Goal: Information Seeking & Learning: Learn about a topic

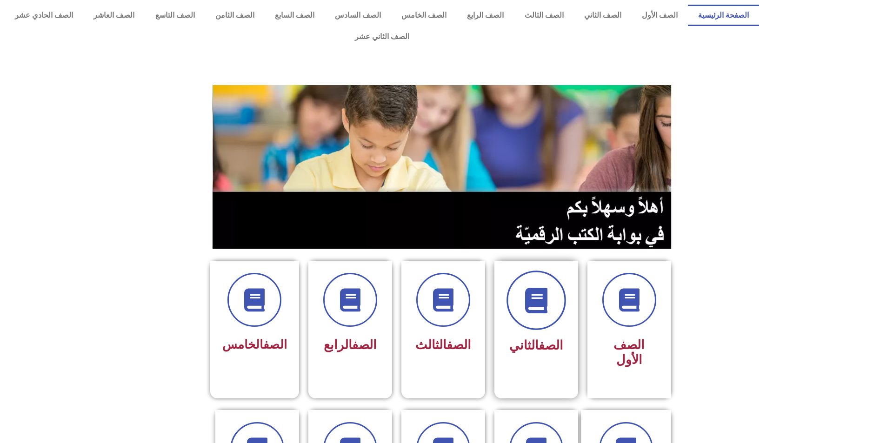
click at [550, 284] on span at bounding box center [536, 301] width 60 height 60
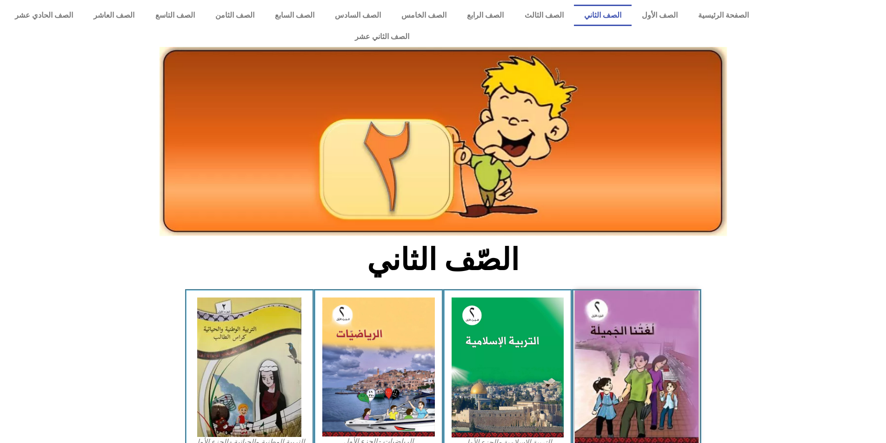
click at [640, 325] on img at bounding box center [637, 367] width 124 height 153
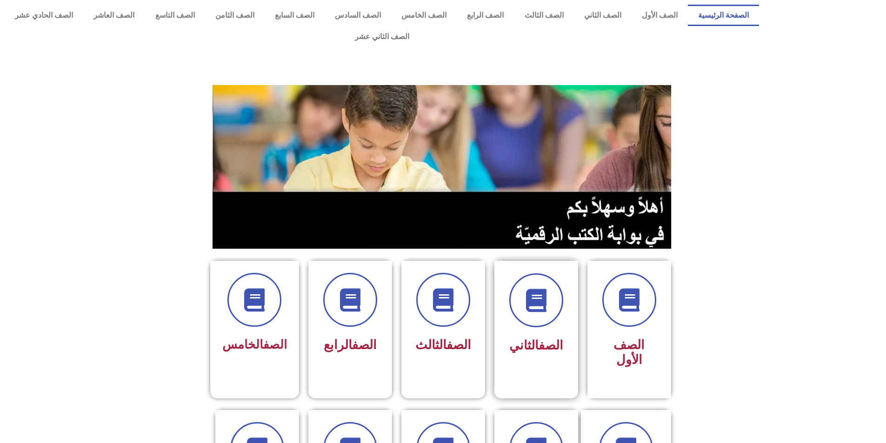
click at [517, 338] on span "الصف الثاني" at bounding box center [536, 345] width 54 height 15
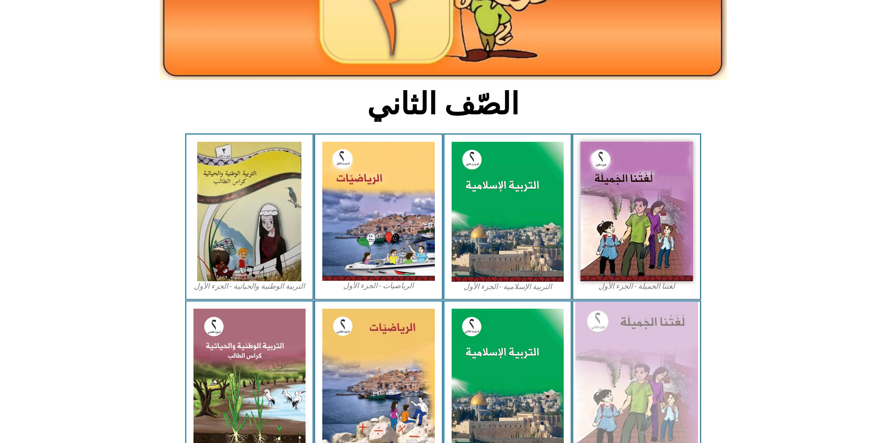
scroll to position [159, 0]
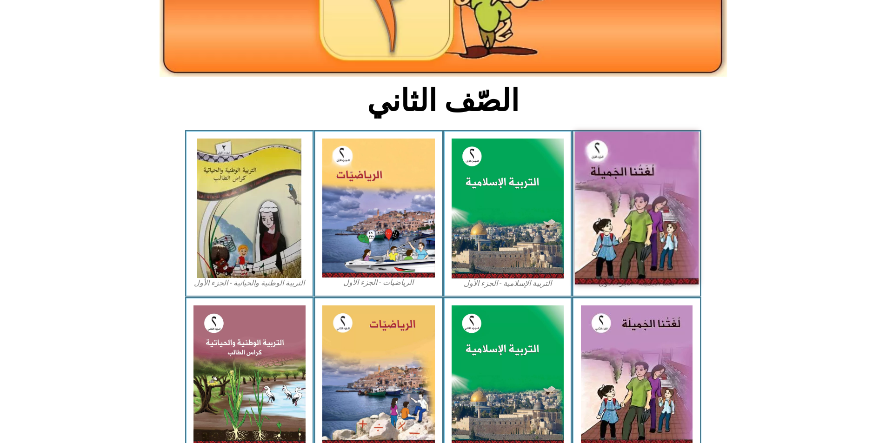
click at [656, 253] on img at bounding box center [637, 208] width 124 height 153
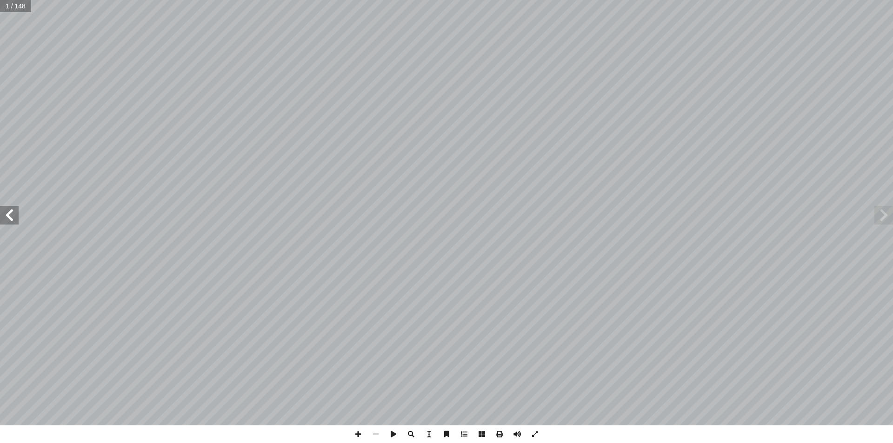
click at [14, 218] on span at bounding box center [9, 215] width 19 height 19
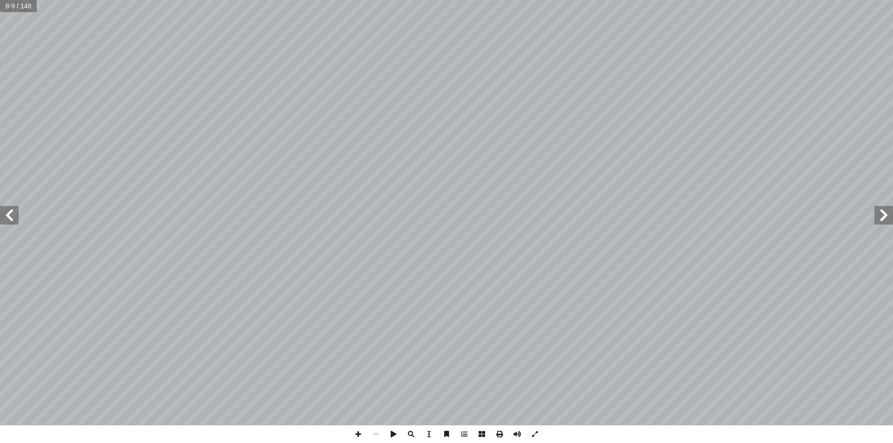
click at [14, 218] on span at bounding box center [9, 215] width 19 height 19
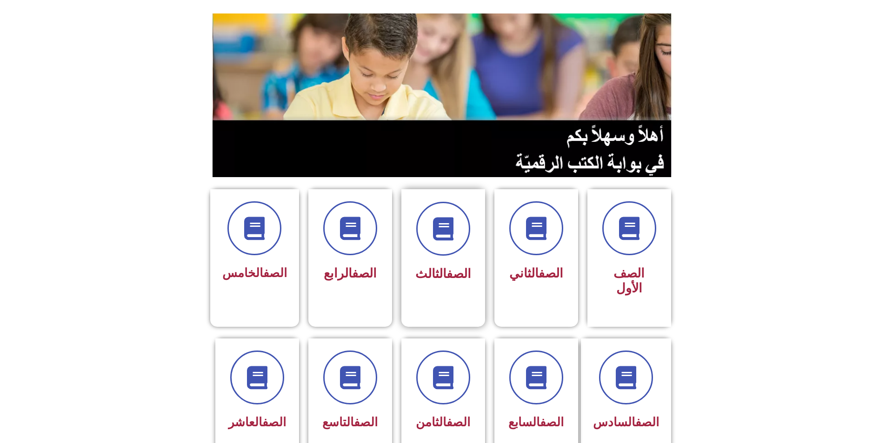
scroll to position [35, 0]
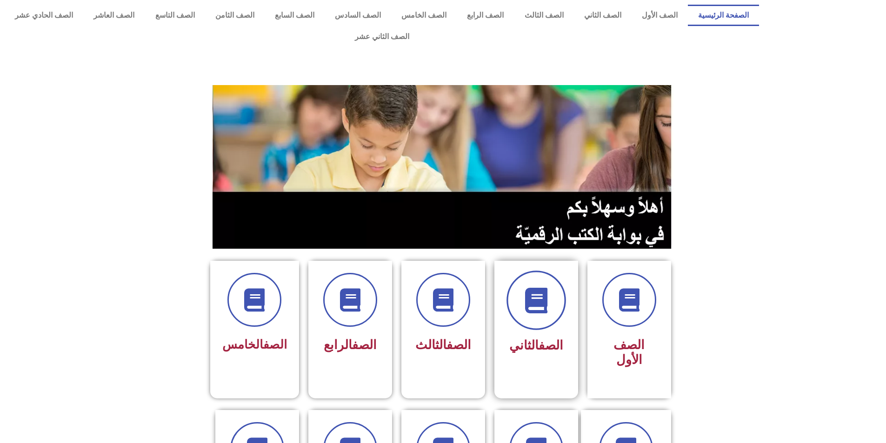
click at [535, 288] on icon at bounding box center [536, 301] width 26 height 26
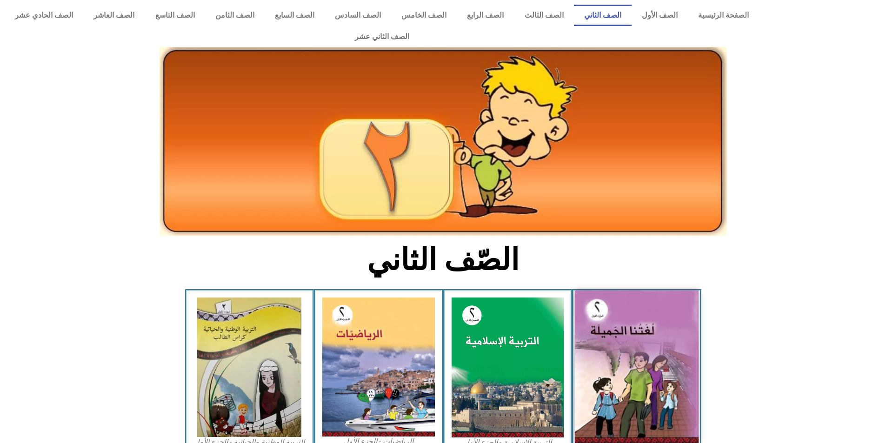
click at [646, 304] on img at bounding box center [637, 367] width 124 height 153
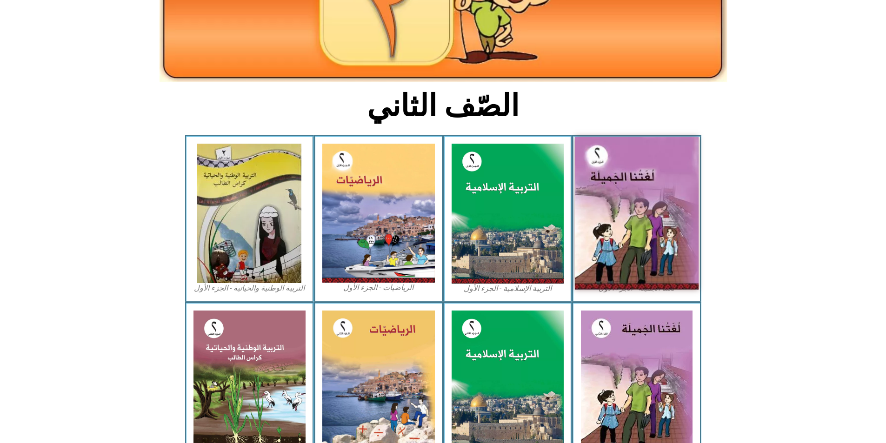
scroll to position [159, 0]
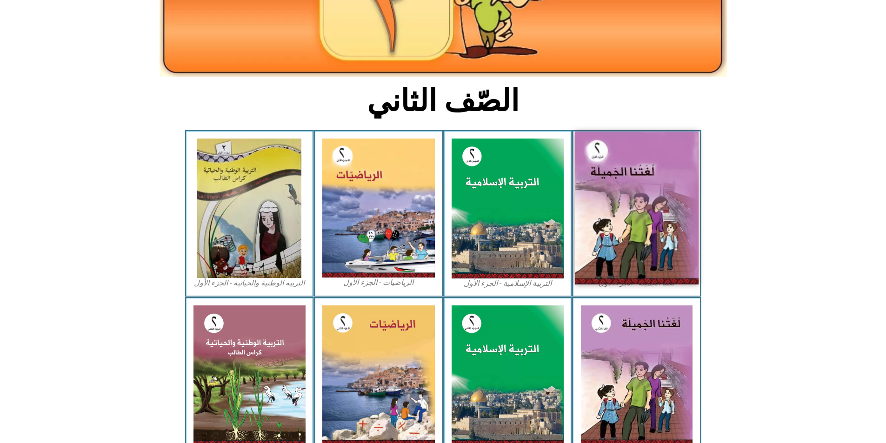
drag, startPoint x: 619, startPoint y: 243, endPoint x: 604, endPoint y: 213, distance: 33.5
click at [604, 213] on img at bounding box center [637, 208] width 124 height 153
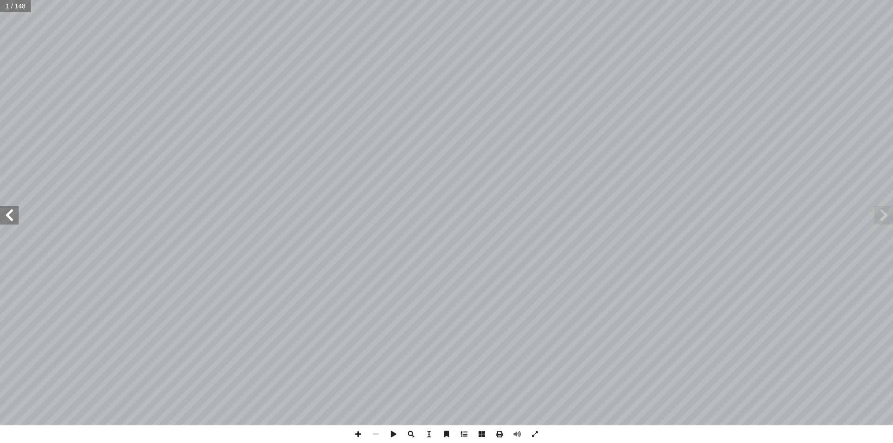
click at [464, 435] on span at bounding box center [464, 434] width 18 height 18
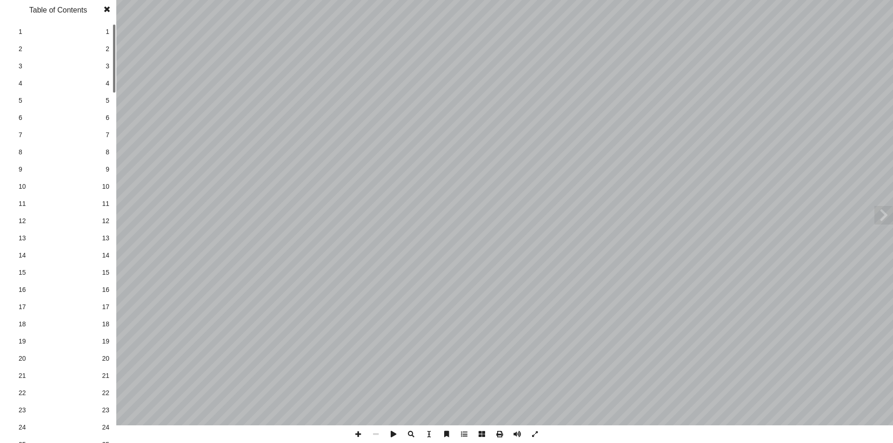
click at [462, 435] on span at bounding box center [464, 434] width 18 height 18
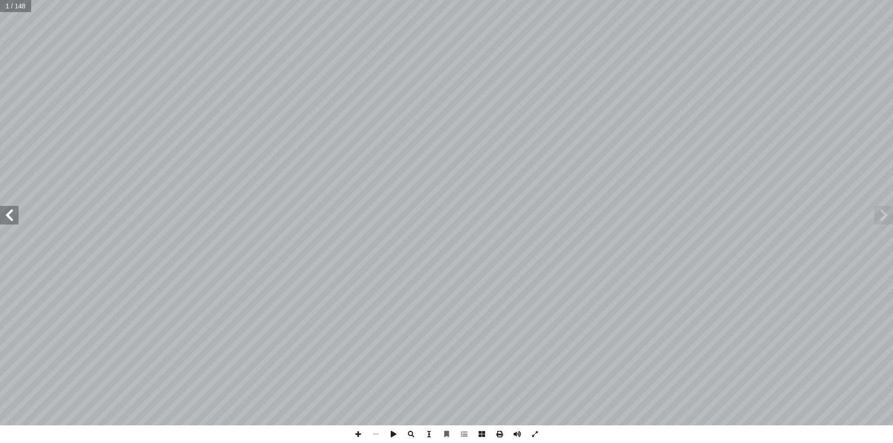
click at [430, 438] on span at bounding box center [429, 434] width 18 height 18
click at [429, 437] on span at bounding box center [429, 434] width 18 height 18
click at [499, 436] on span at bounding box center [499, 434] width 18 height 18
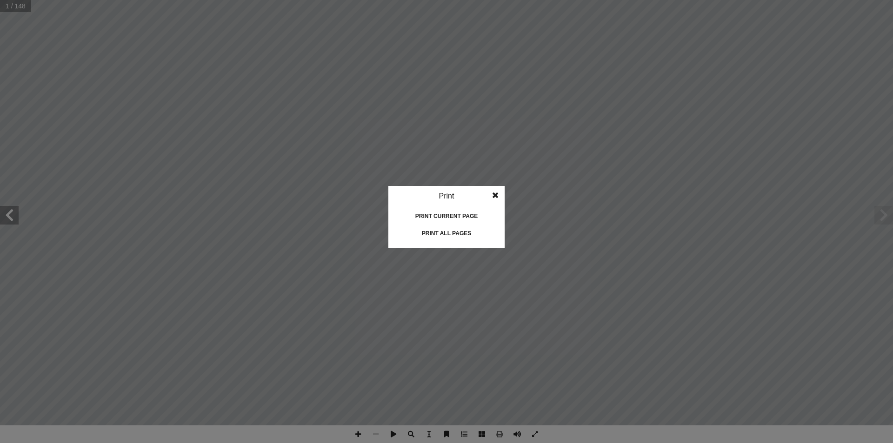
click at [490, 194] on span at bounding box center [495, 195] width 17 height 19
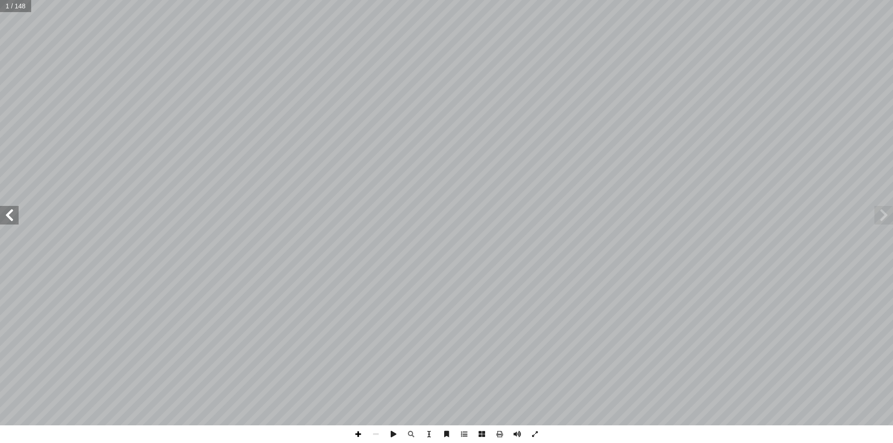
drag, startPoint x: 358, startPoint y: 435, endPoint x: 364, endPoint y: 435, distance: 5.1
click at [360, 435] on span at bounding box center [358, 434] width 18 height 18
click at [376, 434] on span at bounding box center [376, 434] width 18 height 18
click at [394, 436] on span at bounding box center [393, 434] width 18 height 18
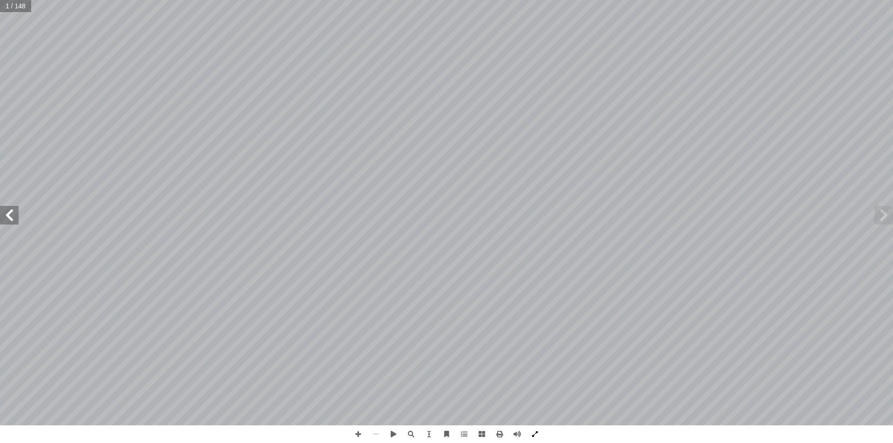
drag, startPoint x: 531, startPoint y: 433, endPoint x: 531, endPoint y: 474, distance: 40.9
click at [531, 433] on span at bounding box center [535, 434] width 18 height 18
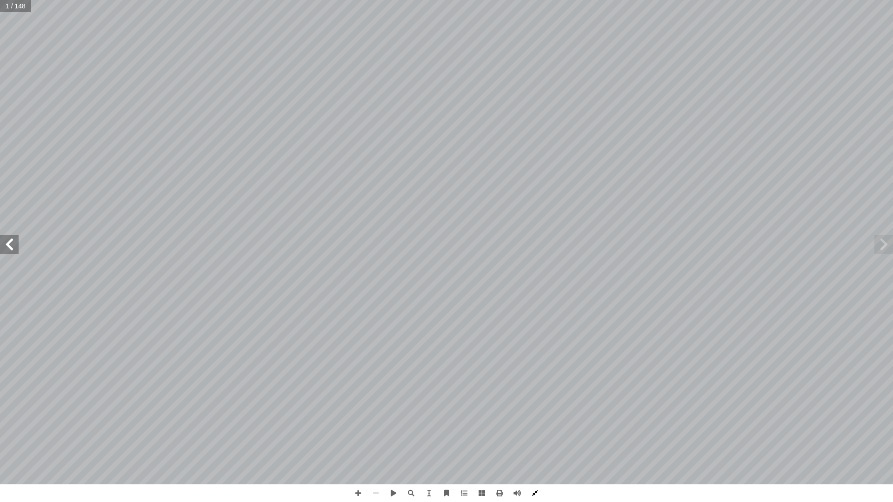
click at [536, 443] on span at bounding box center [535, 493] width 18 height 18
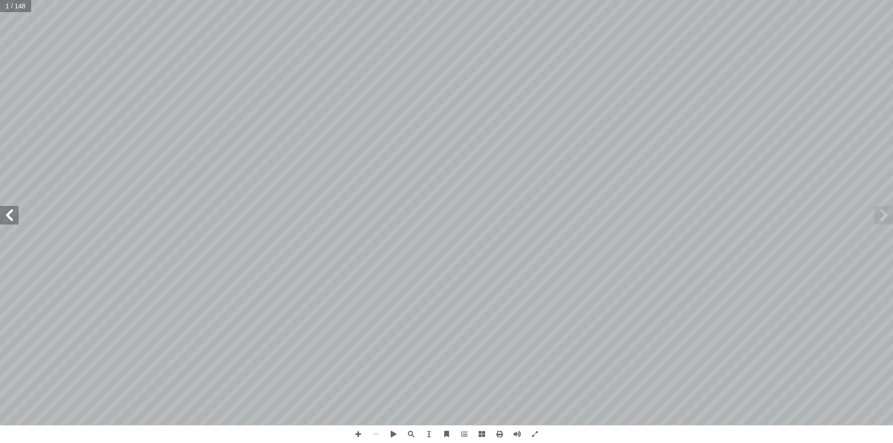
click at [13, 213] on span at bounding box center [9, 215] width 19 height 19
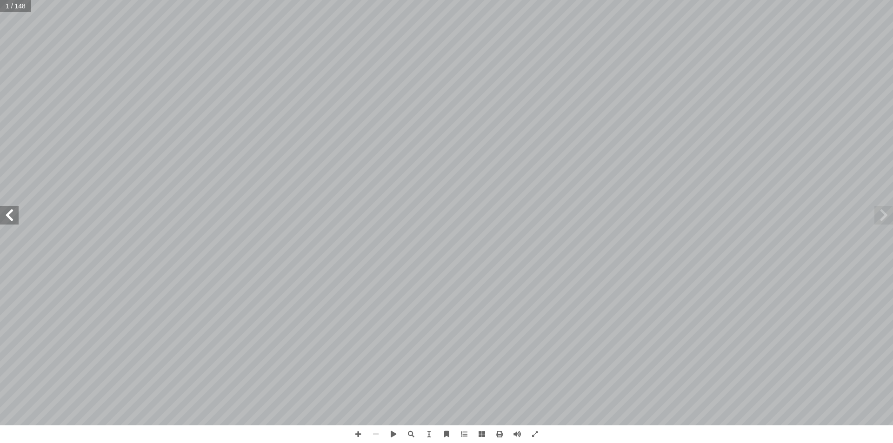
click at [13, 213] on span at bounding box center [9, 215] width 19 height 19
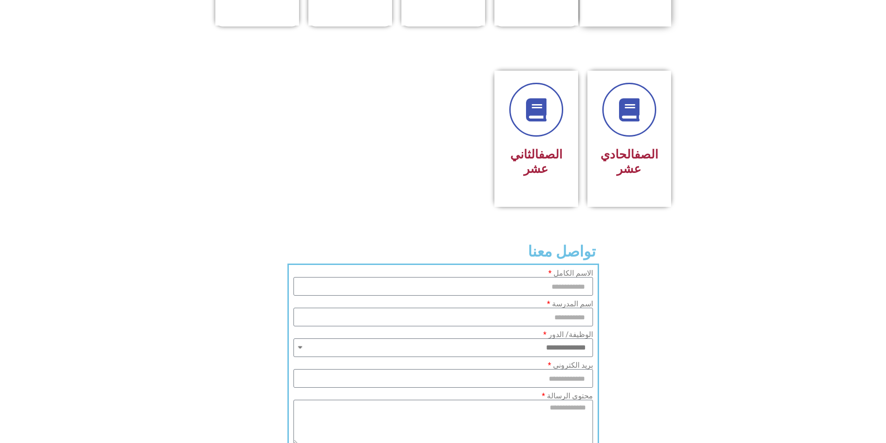
scroll to position [511, 0]
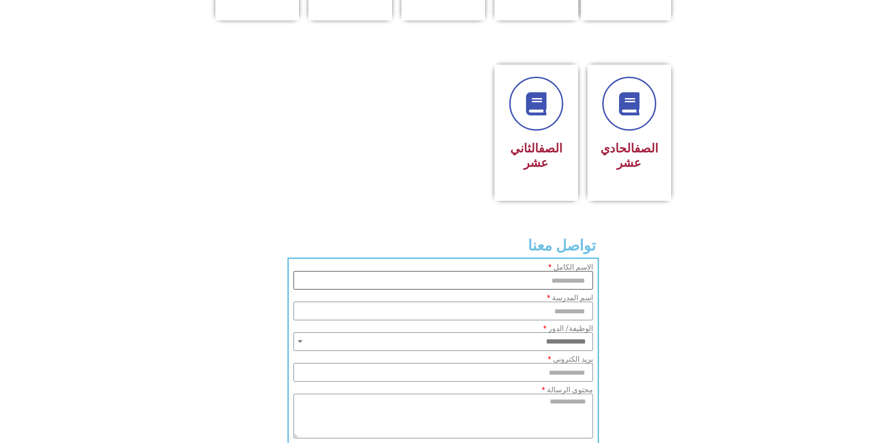
click at [564, 271] on input "الاسم الكامل" at bounding box center [442, 280] width 299 height 19
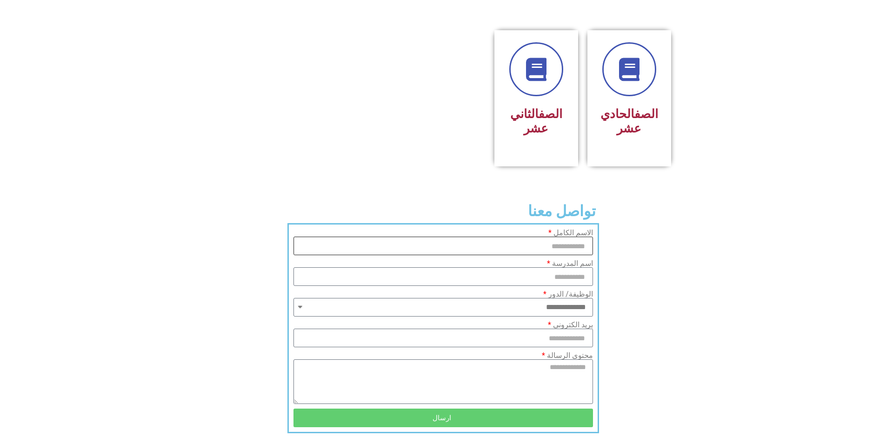
scroll to position [593, 0]
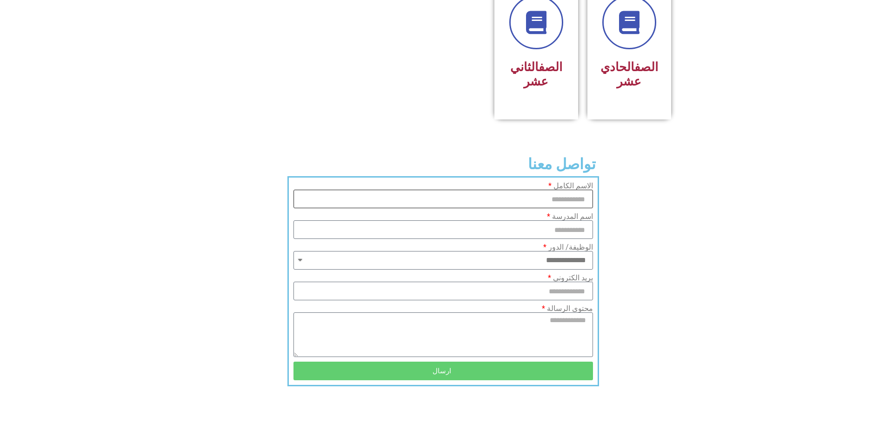
click at [581, 190] on input "الاسم الكامل" at bounding box center [442, 199] width 299 height 19
click at [580, 190] on input "الاسم الكامل" at bounding box center [442, 199] width 299 height 19
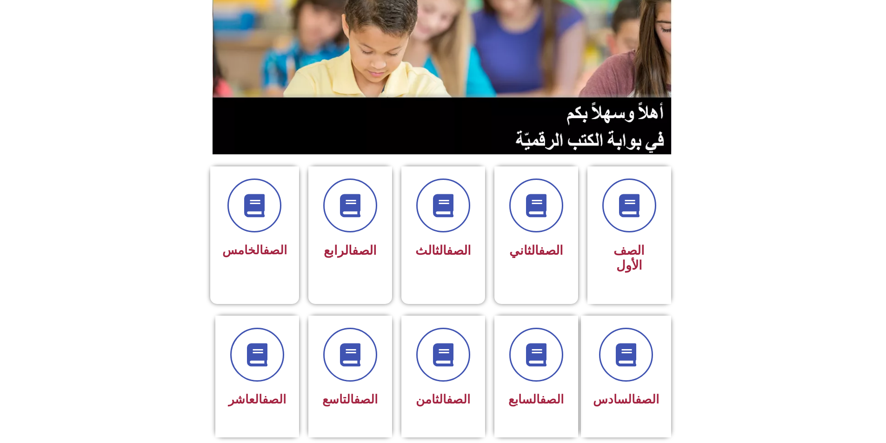
scroll to position [35, 0]
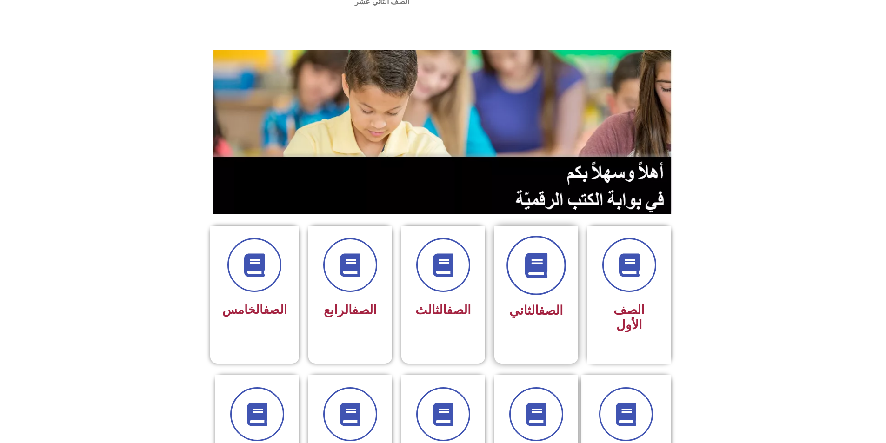
click at [543, 265] on span at bounding box center [536, 266] width 60 height 60
click at [532, 253] on icon at bounding box center [536, 266] width 26 height 26
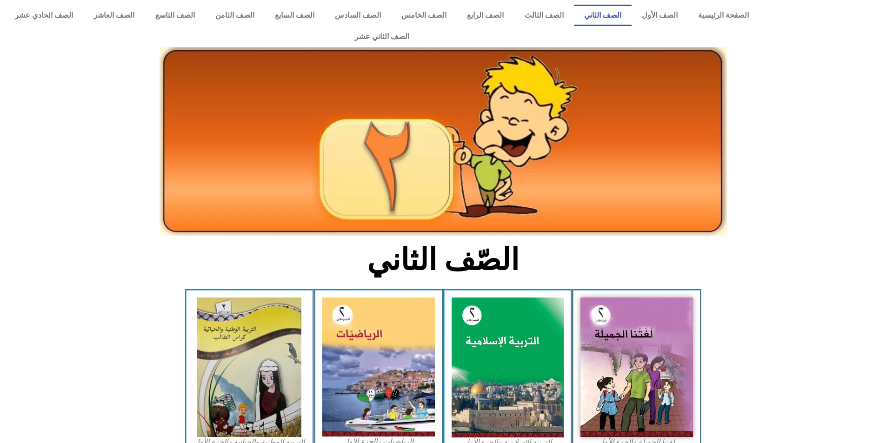
click at [621, 14] on link "الصف الثاني" at bounding box center [603, 15] width 58 height 21
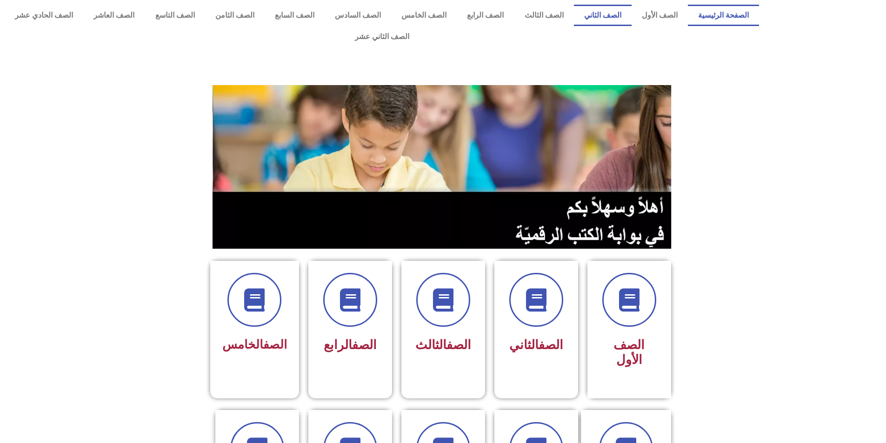
click at [620, 13] on link "الصف الثاني" at bounding box center [603, 15] width 58 height 21
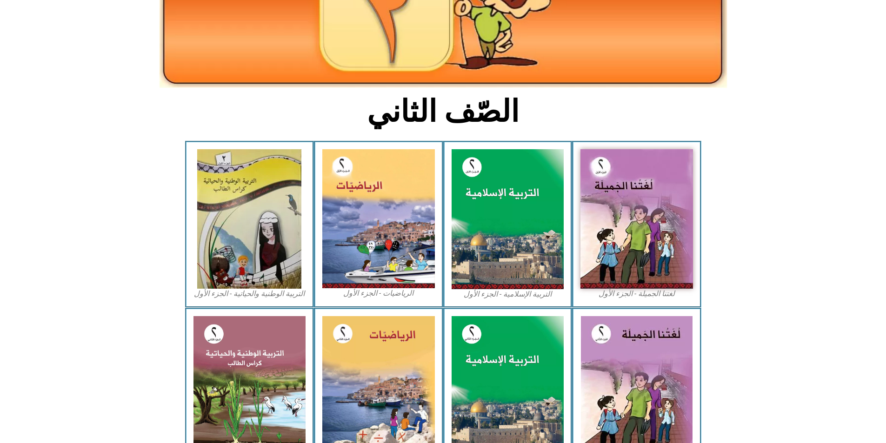
scroll to position [159, 0]
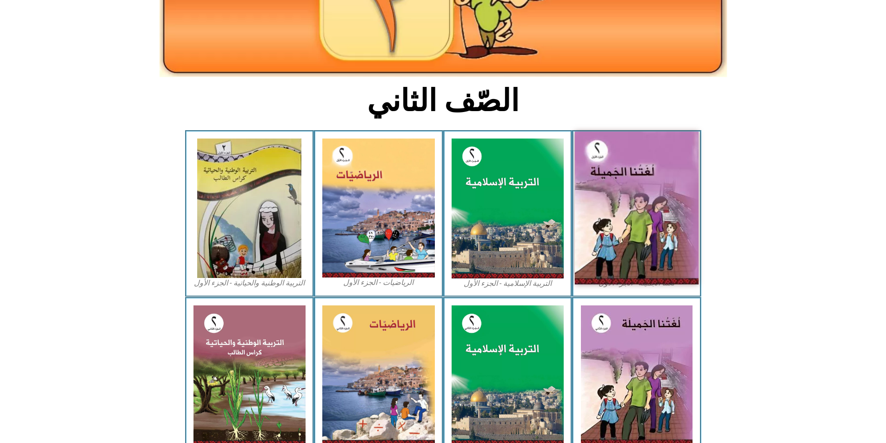
click at [643, 225] on img at bounding box center [637, 208] width 124 height 153
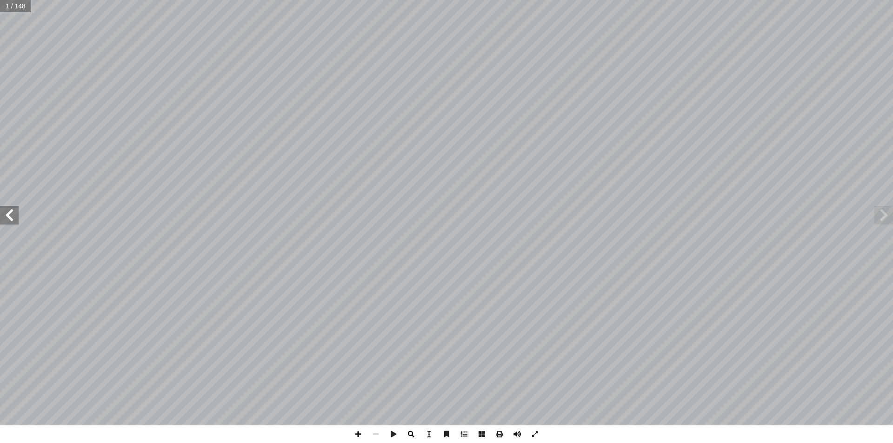
click at [412, 429] on span at bounding box center [411, 434] width 18 height 18
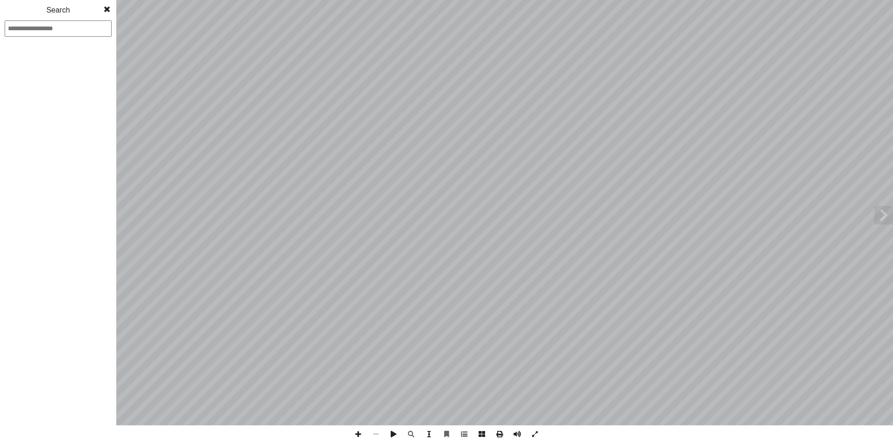
click at [431, 432] on span at bounding box center [429, 434] width 18 height 18
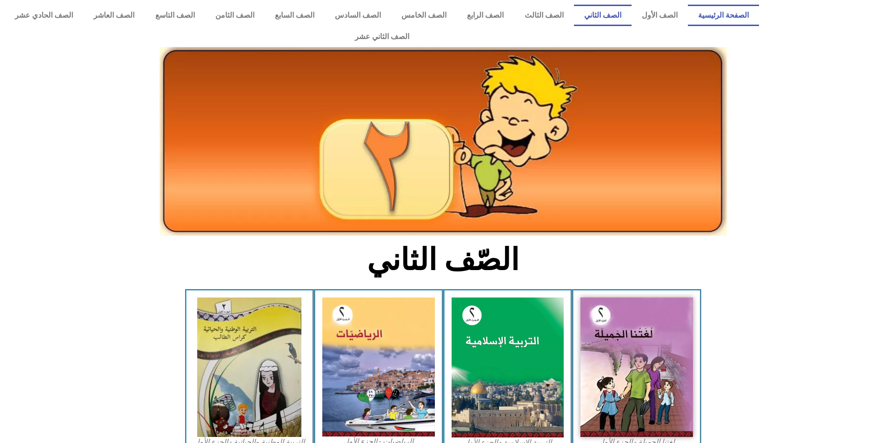
click at [743, 12] on link "الصفحة الرئيسية" at bounding box center [723, 15] width 71 height 21
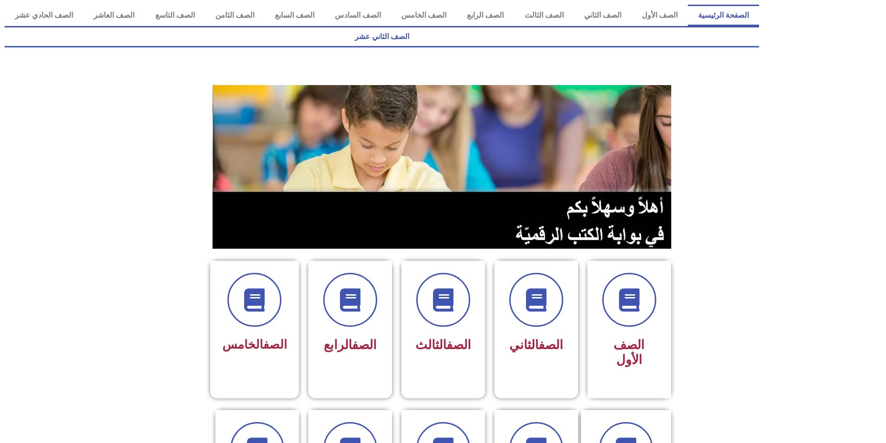
click at [40, 26] on link "الصف الثاني عشر" at bounding box center [382, 36] width 754 height 21
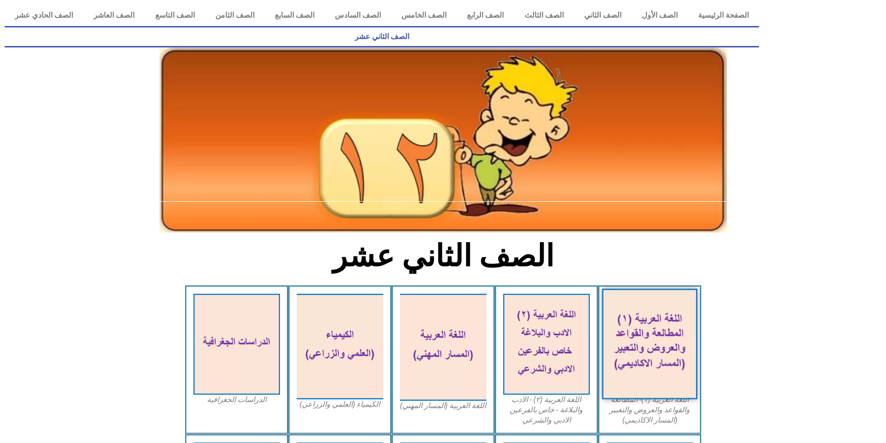
click at [636, 348] on img at bounding box center [649, 344] width 95 height 111
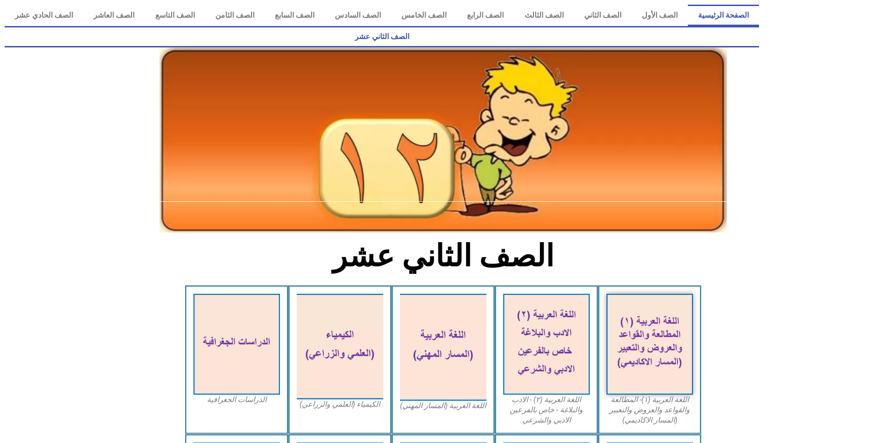
click at [718, 19] on link "الصفحة الرئيسية" at bounding box center [723, 15] width 71 height 21
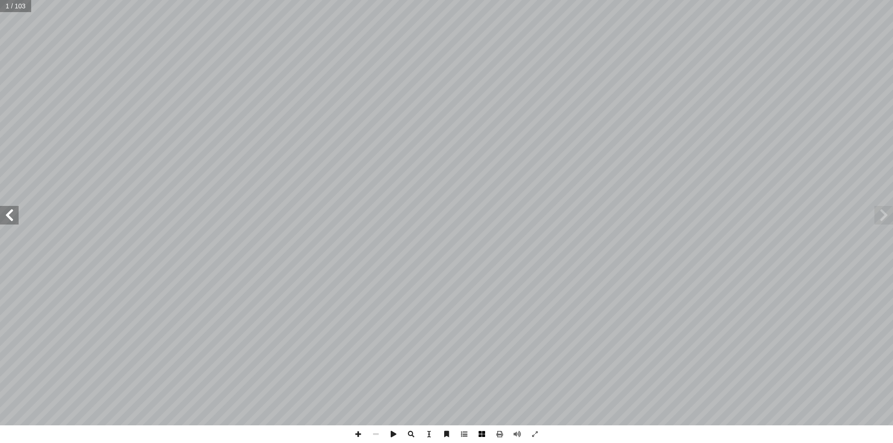
click at [485, 435] on span at bounding box center [482, 434] width 18 height 18
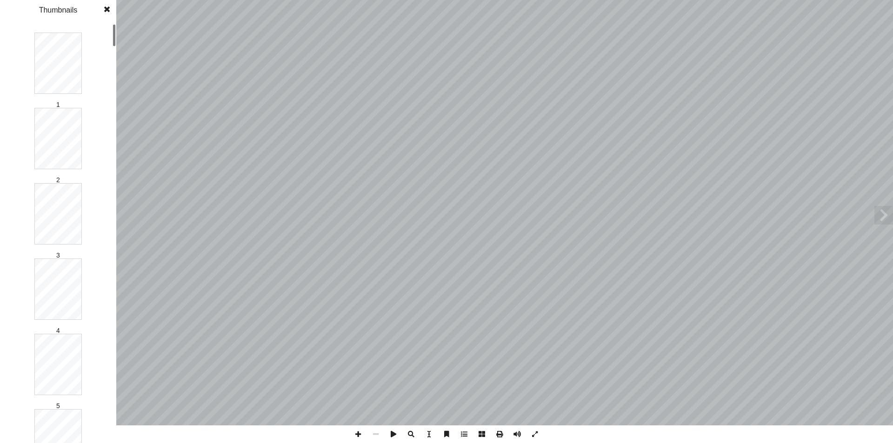
click at [485, 435] on span at bounding box center [482, 434] width 18 height 18
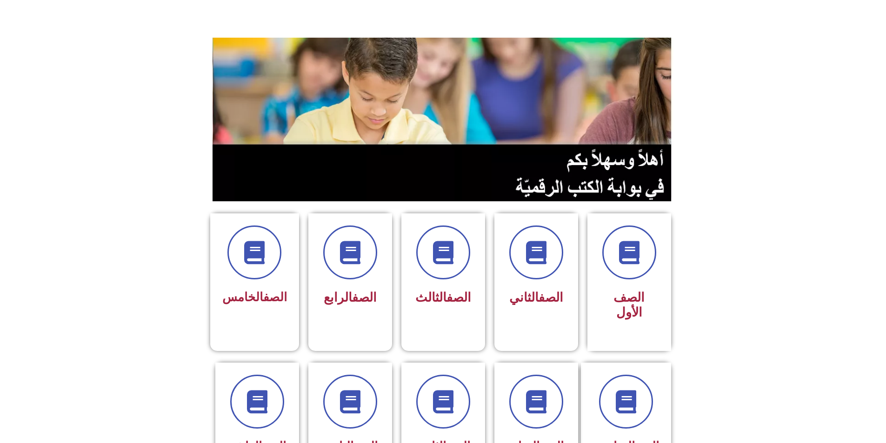
scroll to position [46, 0]
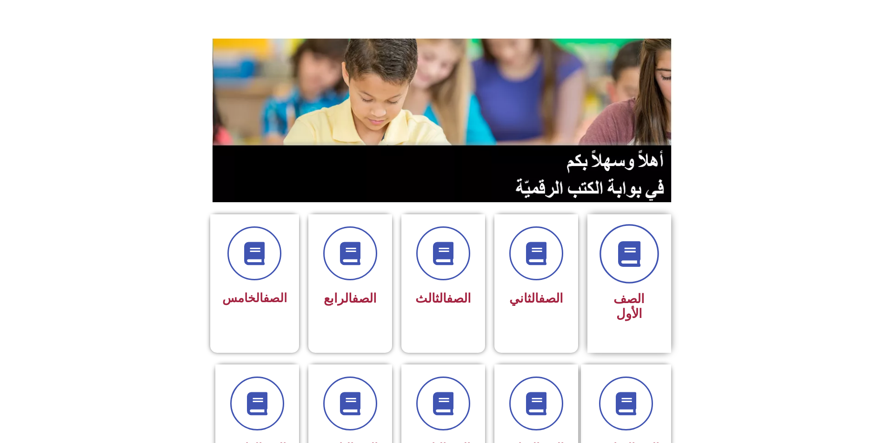
click at [640, 241] on icon at bounding box center [629, 254] width 26 height 26
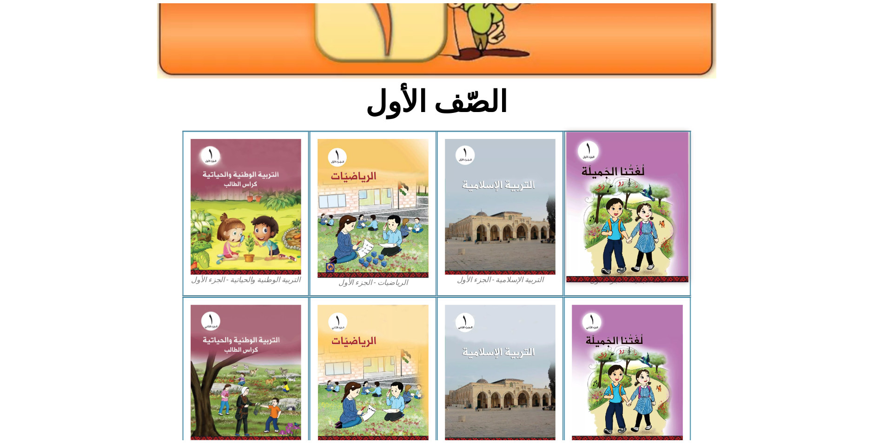
scroll to position [160, 0]
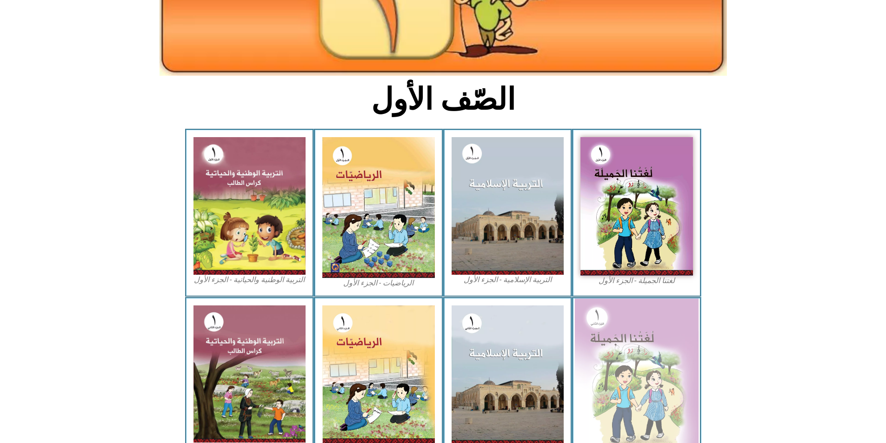
click at [670, 358] on img at bounding box center [637, 374] width 124 height 152
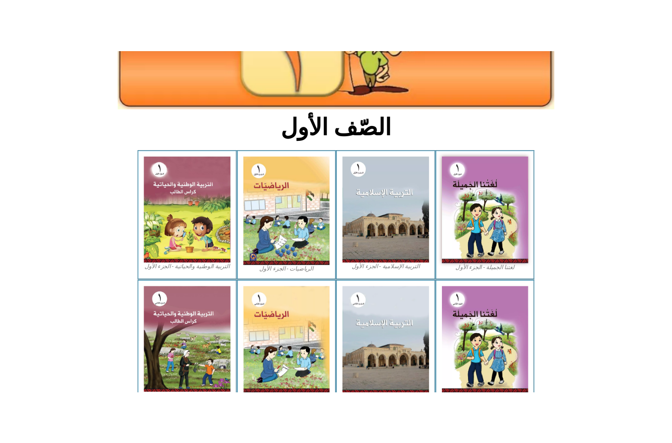
scroll to position [182, 0]
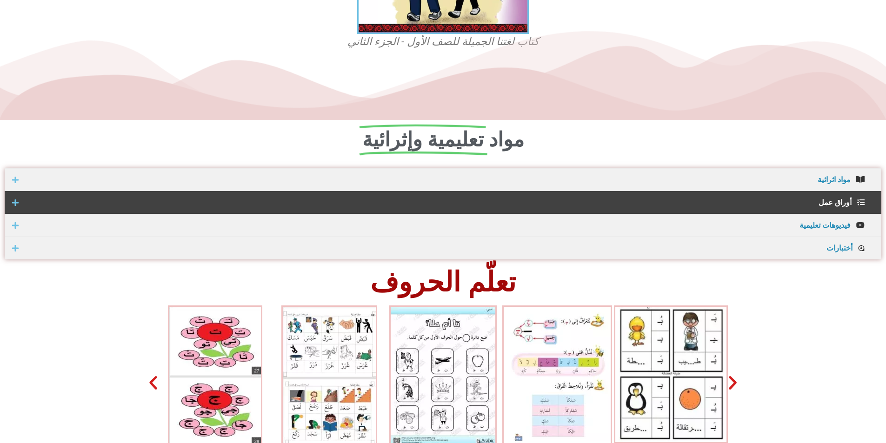
scroll to position [464, 0]
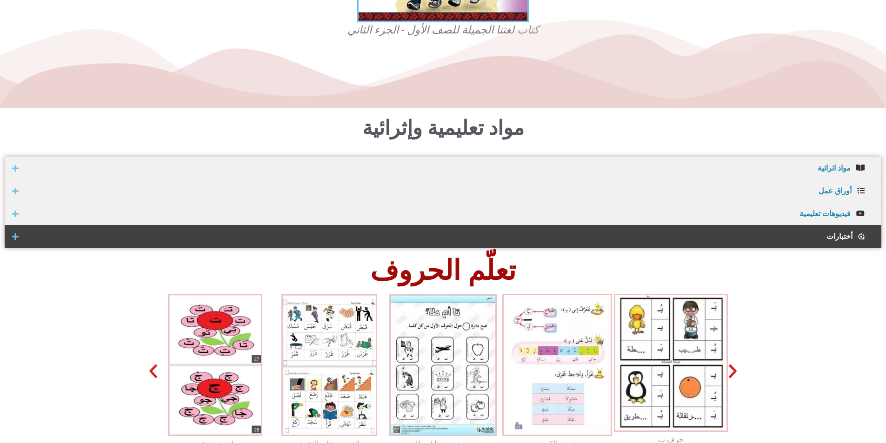
click at [392, 233] on span "أختبارات" at bounding box center [437, 236] width 829 height 7
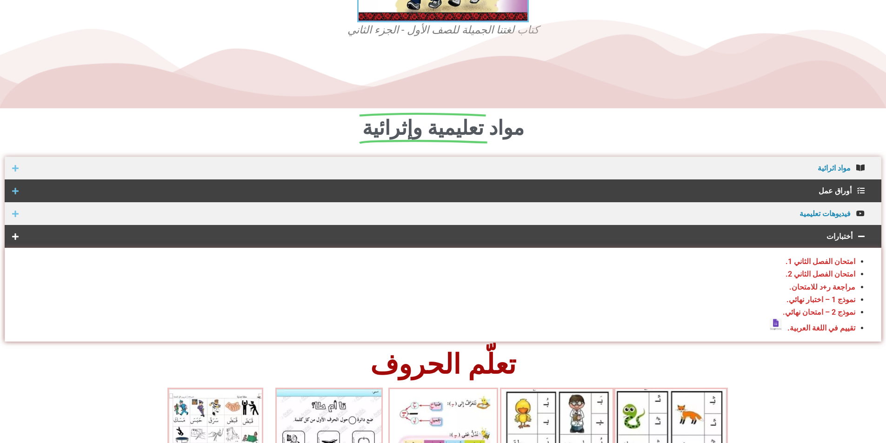
click at [788, 187] on span "أوراق عمل" at bounding box center [437, 190] width 828 height 7
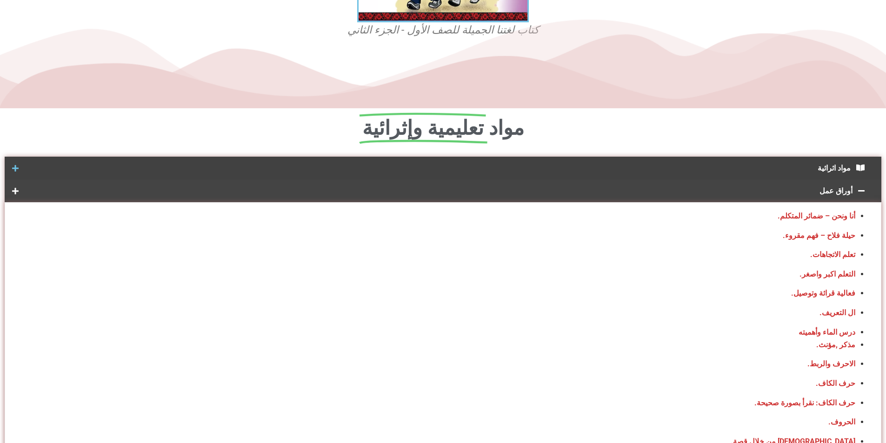
click at [664, 165] on span "مواد اثرائية" at bounding box center [436, 168] width 827 height 7
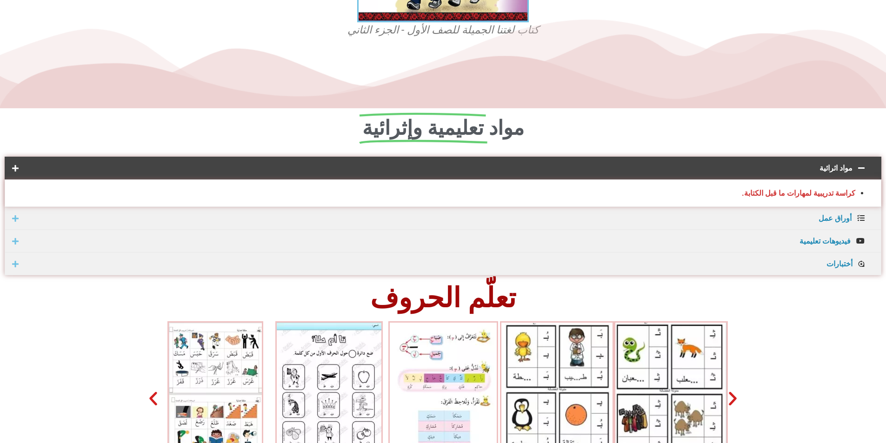
click at [700, 179] on div "كراسة تدريبية لمهارات ما قبل الكتابة ." at bounding box center [443, 192] width 876 height 27
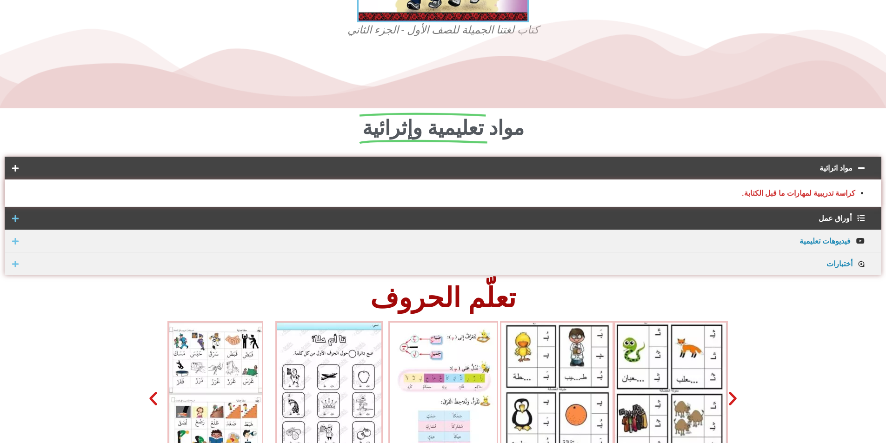
click at [705, 215] on span "أوراق عمل" at bounding box center [437, 218] width 828 height 7
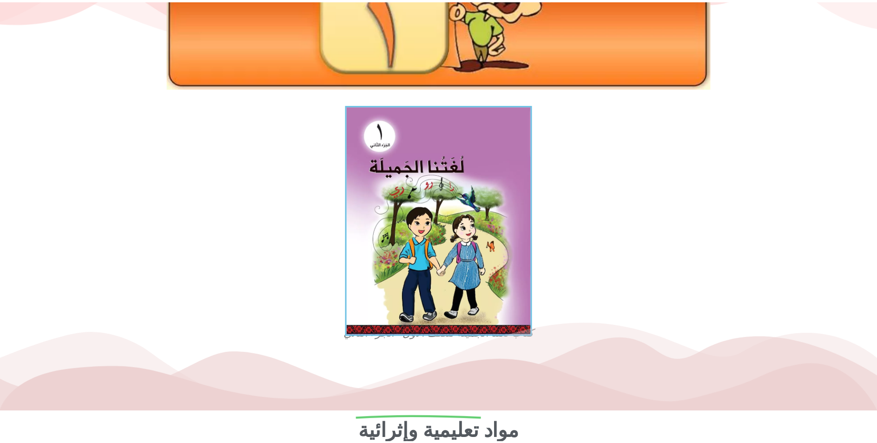
scroll to position [139, 0]
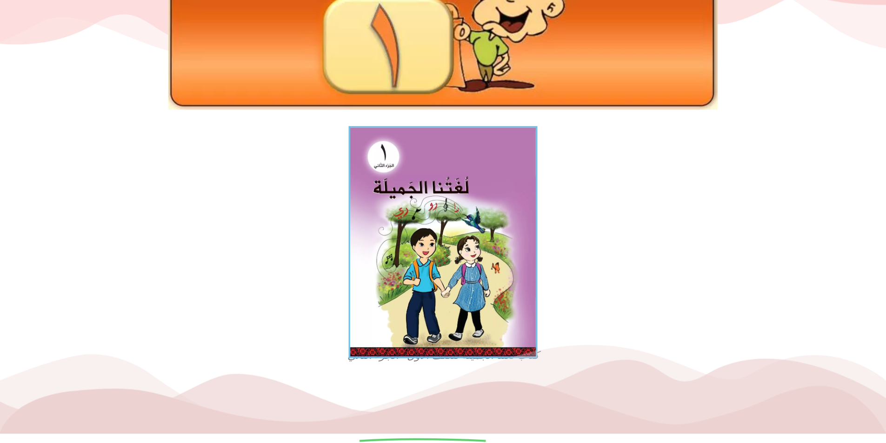
click at [521, 166] on img at bounding box center [443, 242] width 189 height 232
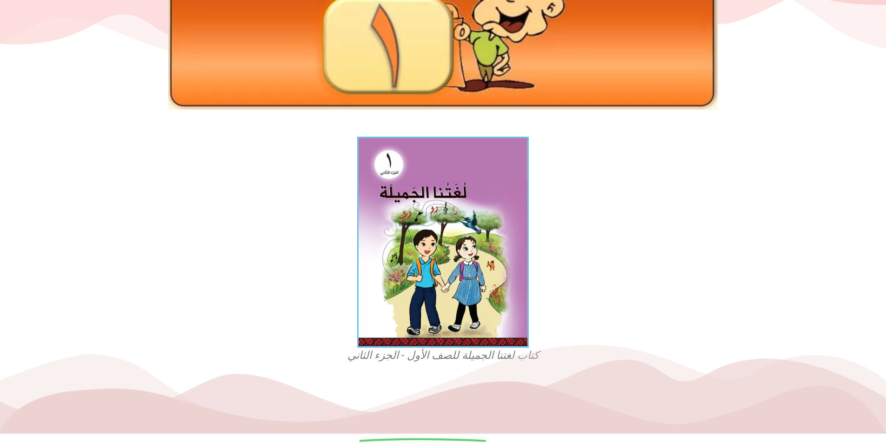
drag, startPoint x: 534, startPoint y: 335, endPoint x: 454, endPoint y: 334, distance: 79.5
click at [454, 345] on icon at bounding box center [443, 389] width 886 height 89
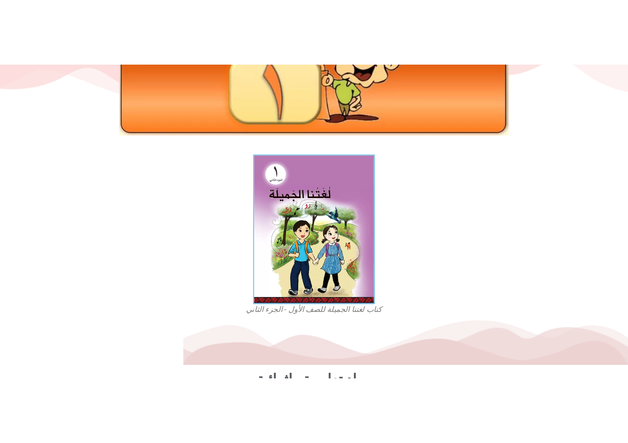
scroll to position [170, 0]
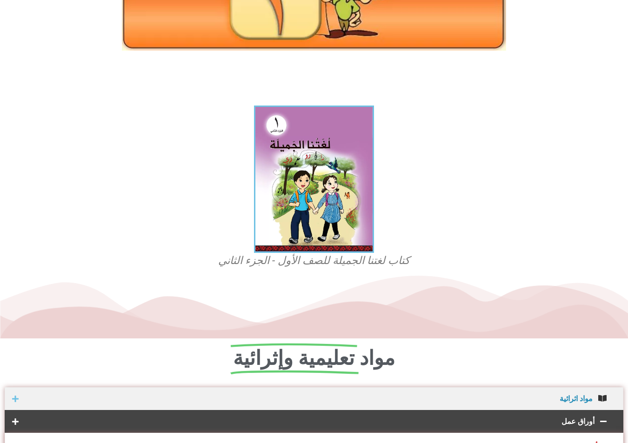
click at [543, 248] on div at bounding box center [522, 187] width 209 height 172
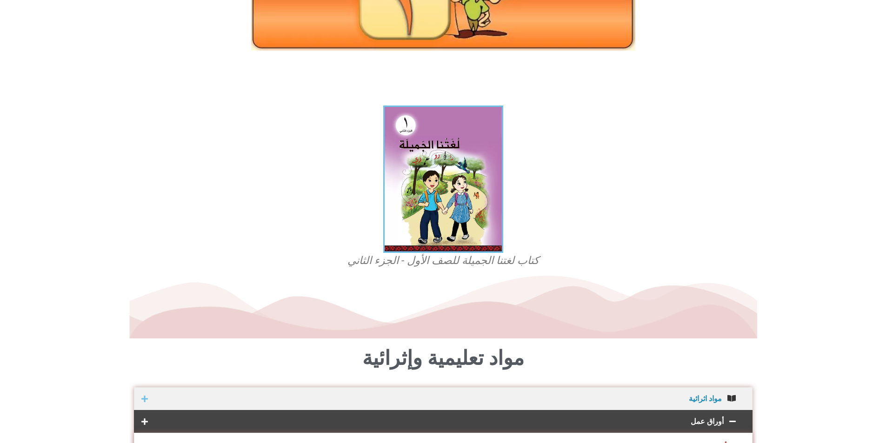
scroll to position [148, 0]
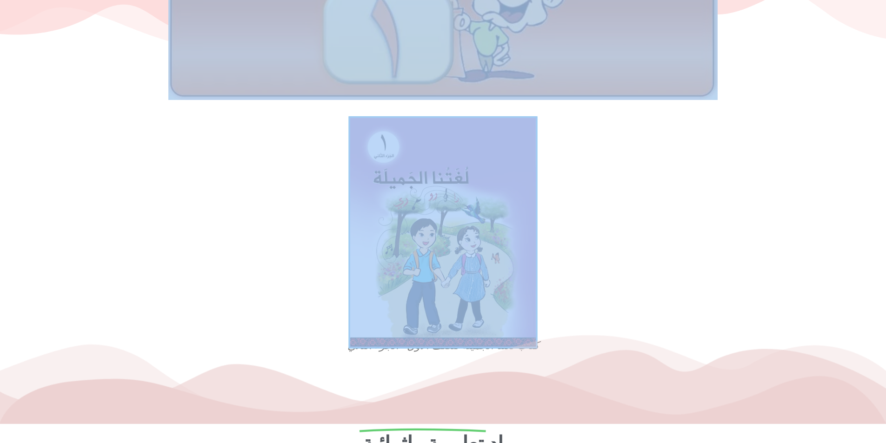
drag, startPoint x: 551, startPoint y: 81, endPoint x: 353, endPoint y: 155, distance: 210.8
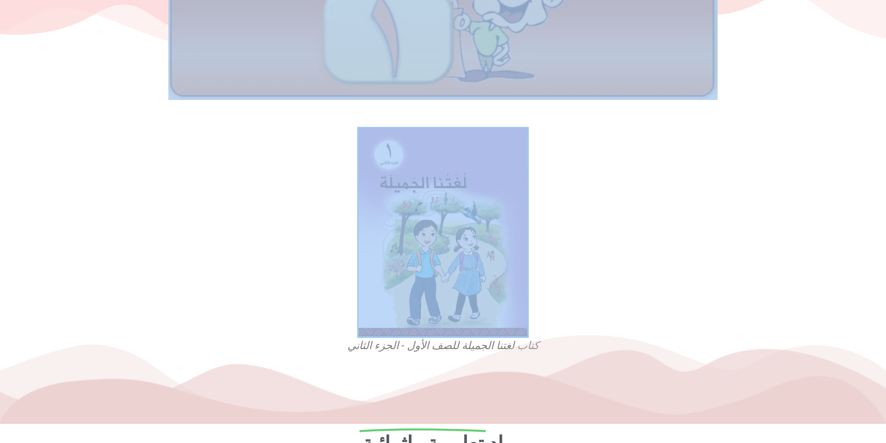
click at [701, 183] on div at bounding box center [737, 240] width 295 height 236
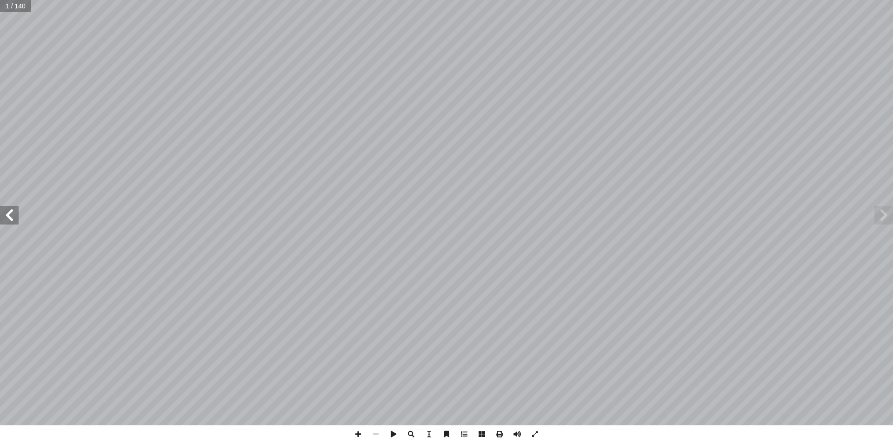
click at [12, 221] on span at bounding box center [9, 215] width 19 height 19
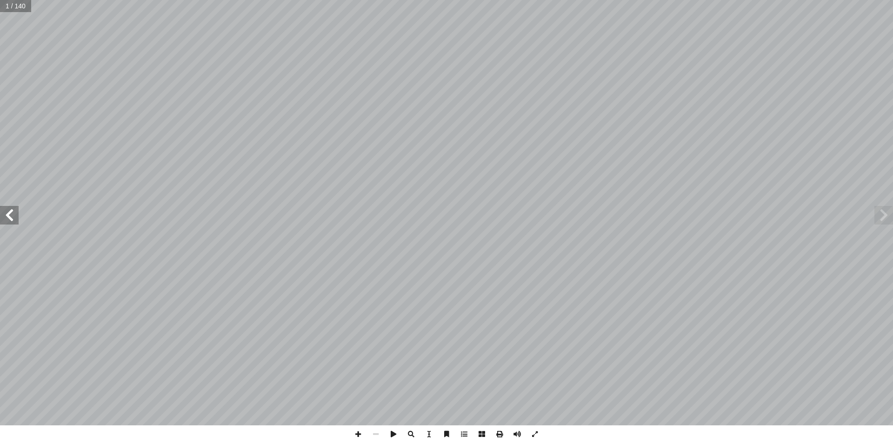
click at [12, 221] on span at bounding box center [9, 215] width 19 height 19
click at [13, 221] on span at bounding box center [9, 215] width 19 height 19
